Goal: Task Accomplishment & Management: Complete application form

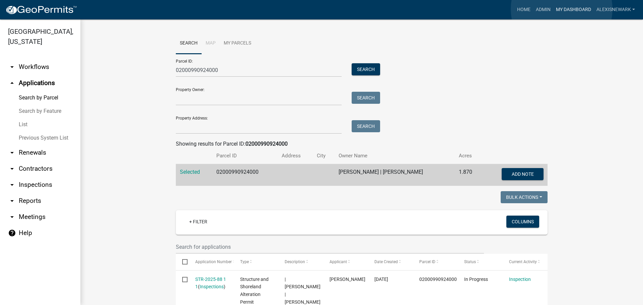
click at [562, 9] on link "My Dashboard" at bounding box center [573, 9] width 41 height 13
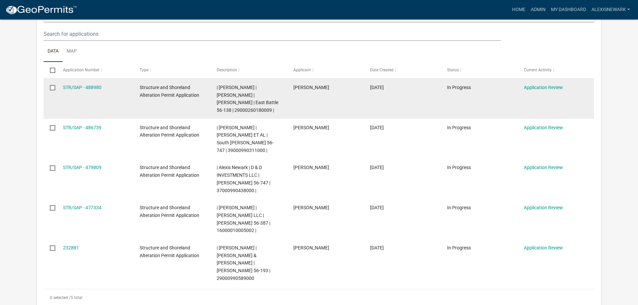
scroll to position [167, 0]
click at [239, 110] on span "| Alexis Newark | MARY L THOMPSON | TIMOTHY W THOMPSON | East Battle 56-138 | 2…" at bounding box center [248, 98] width 62 height 28
copy span "29000260180009"
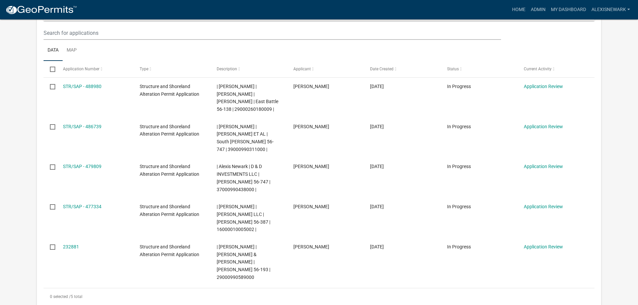
click at [22, 76] on app-user-applications "more_horiz Home Admin My Dashboard alexisnewark Admin Account Logout My Dashboa…" at bounding box center [319, 158] width 638 height 612
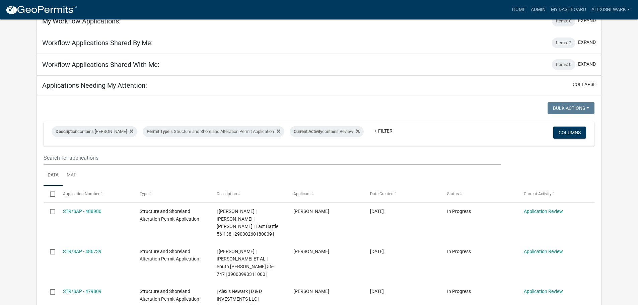
scroll to position [42, 0]
click at [264, 130] on div "Permit Type is Structure and Shoreland Alteration Permit Application" at bounding box center [214, 132] width 142 height 11
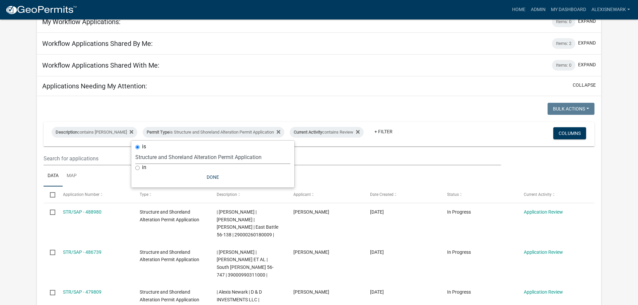
click at [234, 154] on select "Select an option Building Contractor / Excavators (Registration) Building Contr…" at bounding box center [212, 157] width 155 height 14
select select "68d28c81-f724-4f90-9ad3-bed34bf6fb80"
click at [147, 150] on select "Select an option Building Contractor / Excavators (Registration) Building Contr…" at bounding box center [212, 157] width 155 height 14
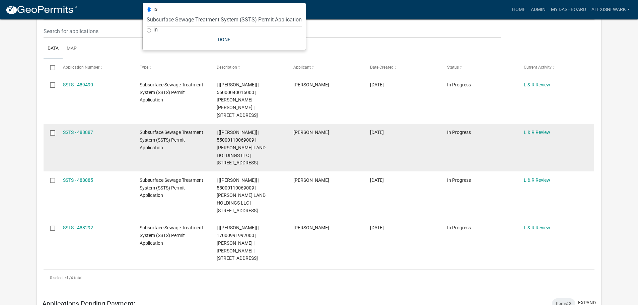
scroll to position [159, 0]
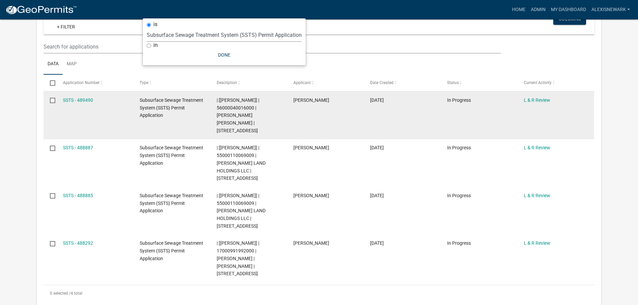
drag, startPoint x: 579, startPoint y: 128, endPoint x: 583, endPoint y: 128, distance: 3.7
click at [579, 128] on datatable-body-cell "L & R Review" at bounding box center [556, 115] width 77 height 48
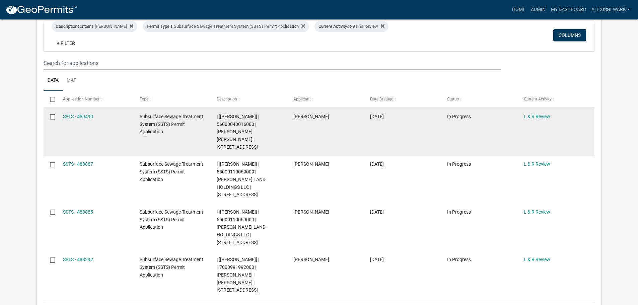
scroll to position [142, 0]
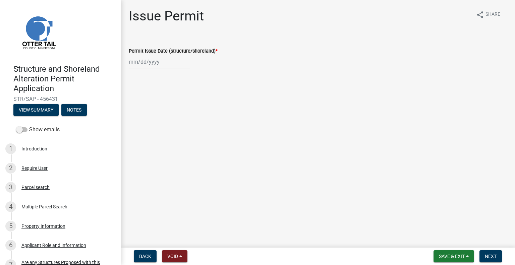
click at [151, 52] on label "Permit Issue Date (structure/shoreland) *" at bounding box center [173, 51] width 89 height 5
click at [151, 55] on input "Permit Issue Date (structure/shoreland) *" at bounding box center [159, 62] width 61 height 14
select select "10"
select select "2025"
click at [162, 108] on div "8" at bounding box center [156, 108] width 11 height 11
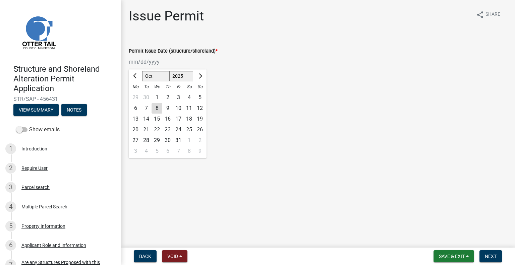
type input "10/08/2025"
click at [486, 255] on span "Next" at bounding box center [490, 256] width 12 height 5
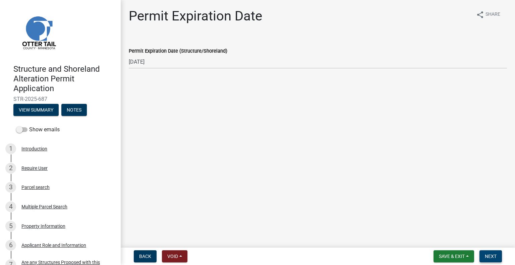
drag, startPoint x: 487, startPoint y: 255, endPoint x: 488, endPoint y: 251, distance: 4.2
click at [487, 255] on span "Next" at bounding box center [490, 256] width 12 height 5
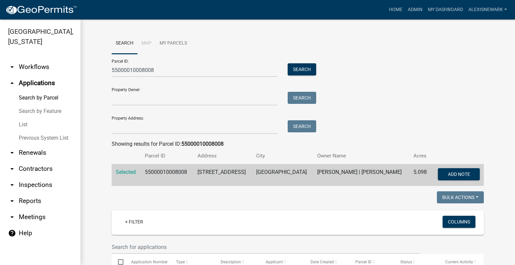
scroll to position [218, 0]
